Goal: Find specific page/section: Find specific page/section

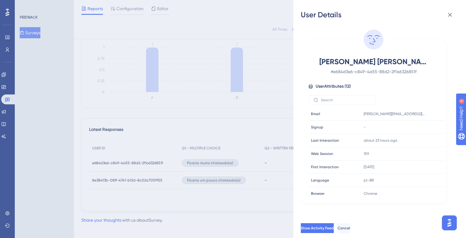
click at [6, 98] on div "User Details [PERSON_NAME] [PERSON_NAME] # e684d3e6-c849-4a55-88d2-2f1a6326851f…" at bounding box center [233, 119] width 466 height 238
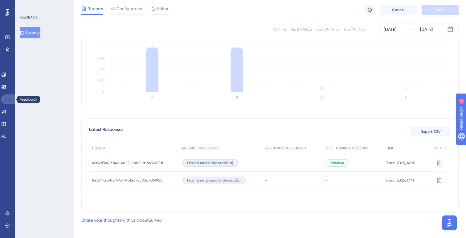
click at [10, 98] on link at bounding box center [8, 99] width 15 height 10
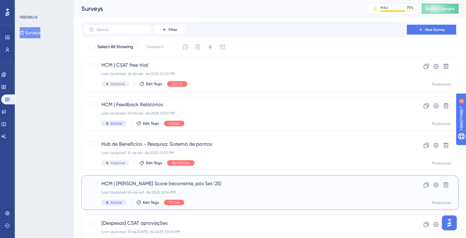
click at [159, 185] on span "HCM | [PERSON_NAME] Score (recorrente, pós Set/25)" at bounding box center [245, 183] width 288 height 7
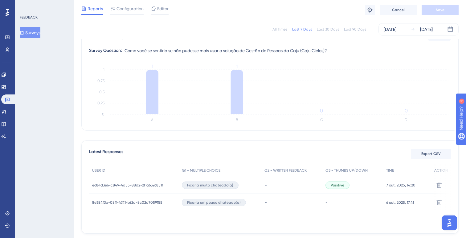
scroll to position [74, 0]
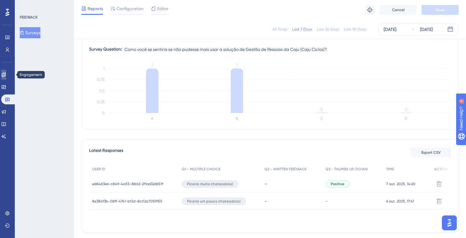
click at [6, 75] on icon at bounding box center [4, 74] width 4 height 4
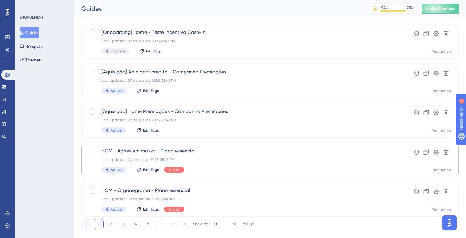
scroll to position [230, 0]
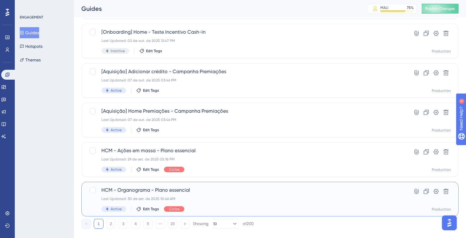
click at [201, 194] on div "HCM - Organograma - Plano essencial Last Updated: 30 de set. de 2025 10:46 AM A…" at bounding box center [245, 198] width 288 height 25
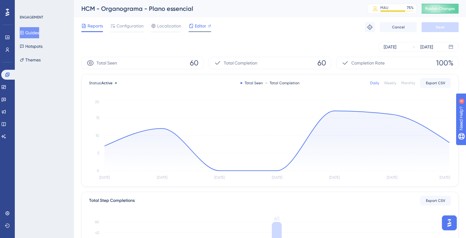
click at [199, 27] on span "Editor" at bounding box center [200, 25] width 11 height 7
